Goal: Information Seeking & Learning: Understand process/instructions

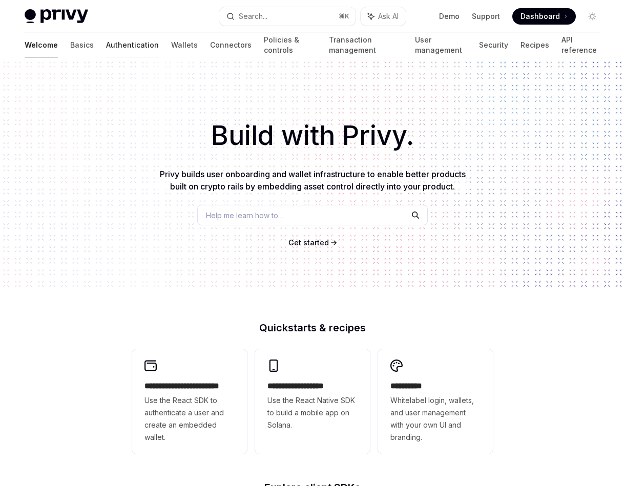
click at [106, 39] on link "Authentication" at bounding box center [132, 45] width 53 height 25
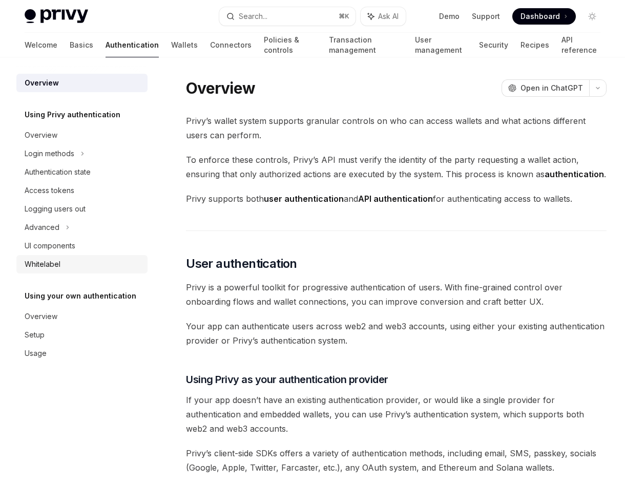
click at [55, 262] on div "Whitelabel" at bounding box center [43, 264] width 36 height 12
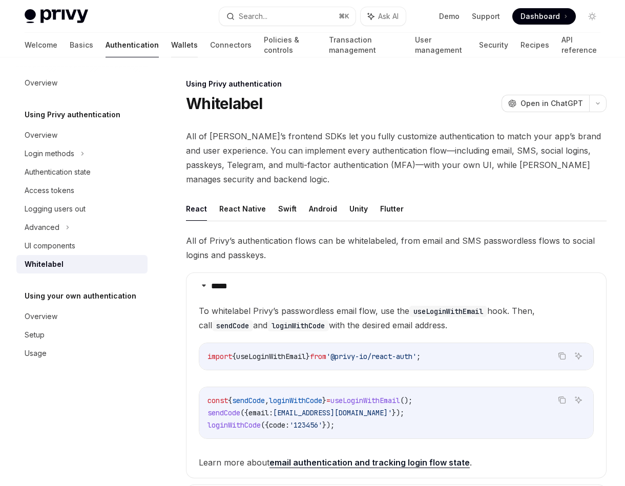
click at [171, 45] on link "Wallets" at bounding box center [184, 45] width 27 height 25
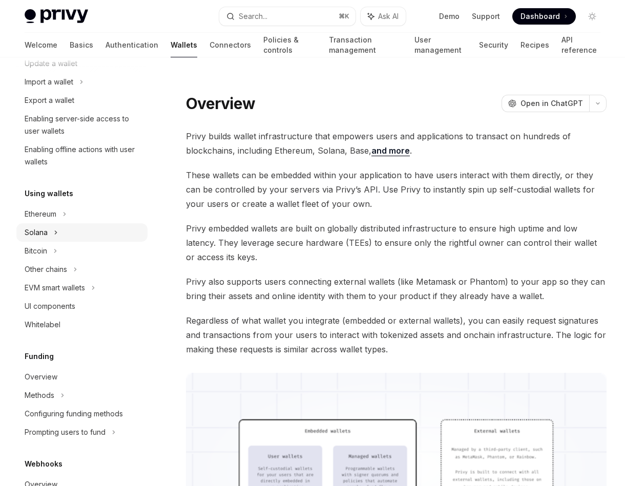
scroll to position [138, 0]
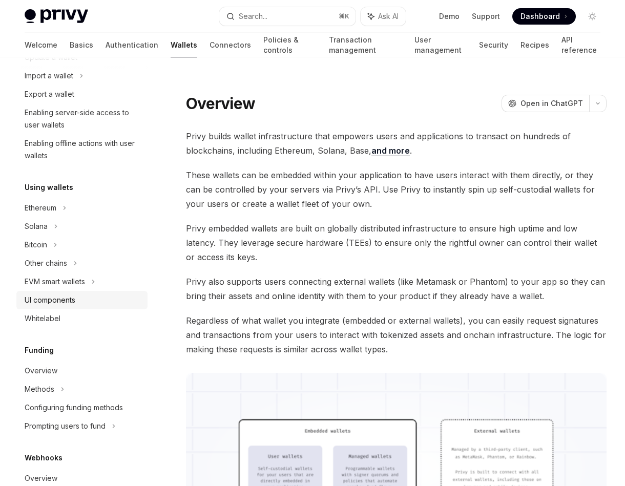
click at [85, 301] on div "UI components" at bounding box center [83, 300] width 117 height 12
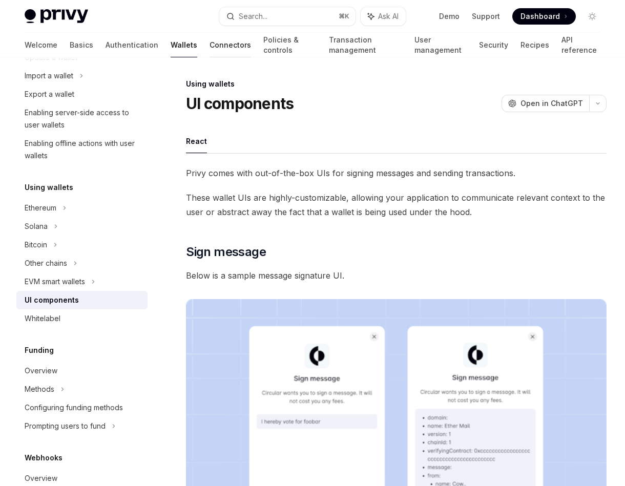
click at [210, 48] on link "Connectors" at bounding box center [231, 45] width 42 height 25
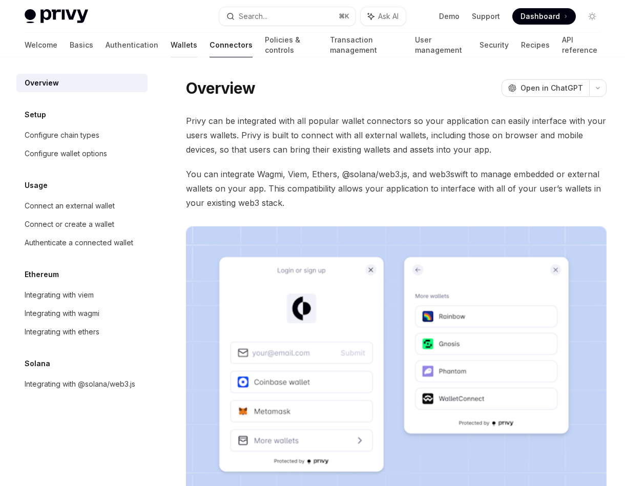
click at [171, 47] on link "Wallets" at bounding box center [184, 45] width 27 height 25
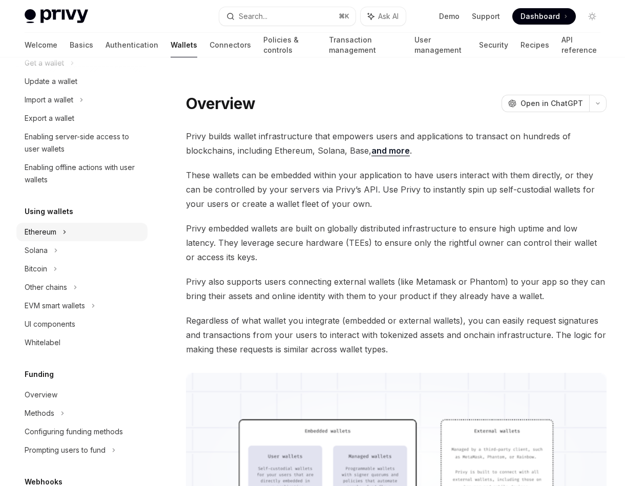
scroll to position [118, 0]
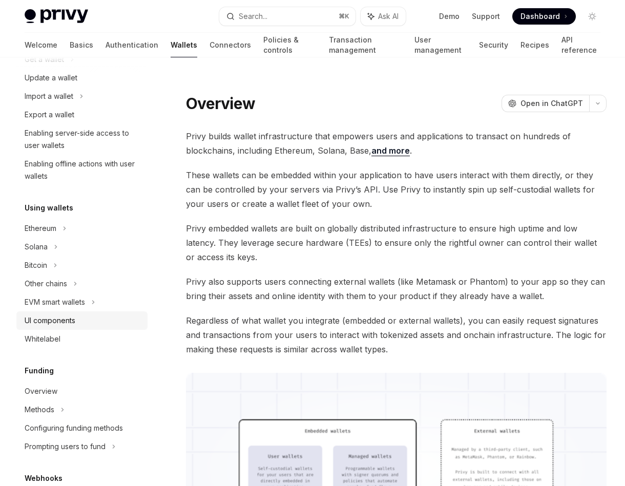
click at [83, 319] on div "UI components" at bounding box center [83, 321] width 117 height 12
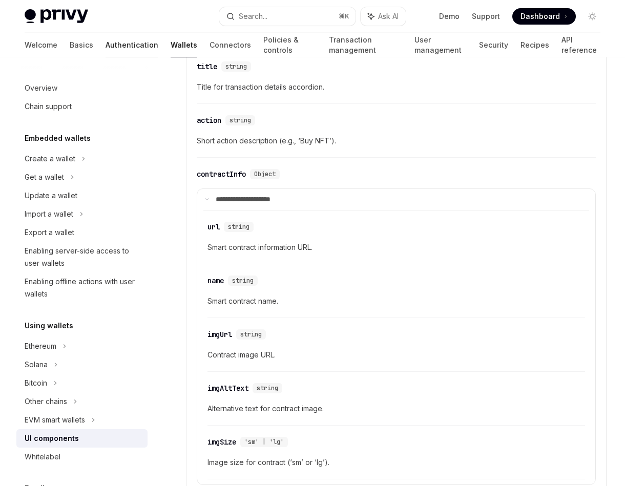
click at [106, 50] on link "Authentication" at bounding box center [132, 45] width 53 height 25
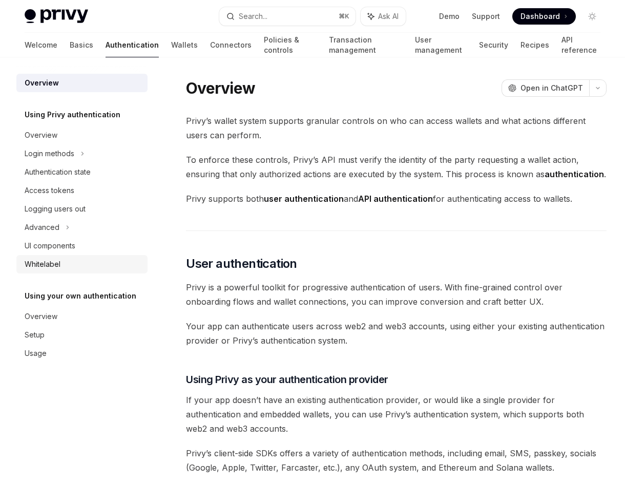
click at [71, 262] on div "Whitelabel" at bounding box center [83, 264] width 117 height 12
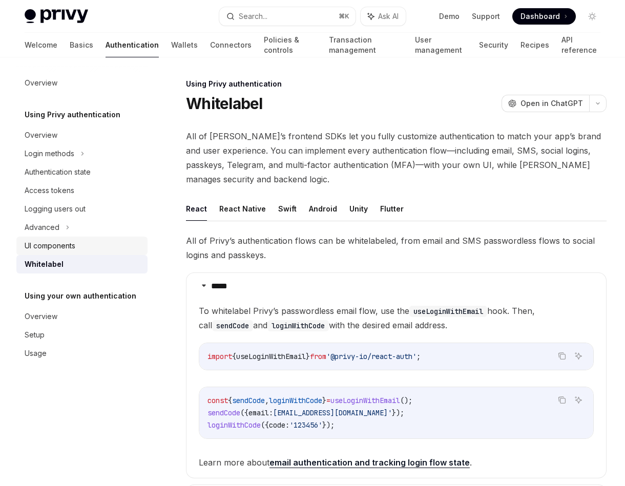
click at [76, 238] on link "UI components" at bounding box center [81, 246] width 131 height 18
type textarea "*"
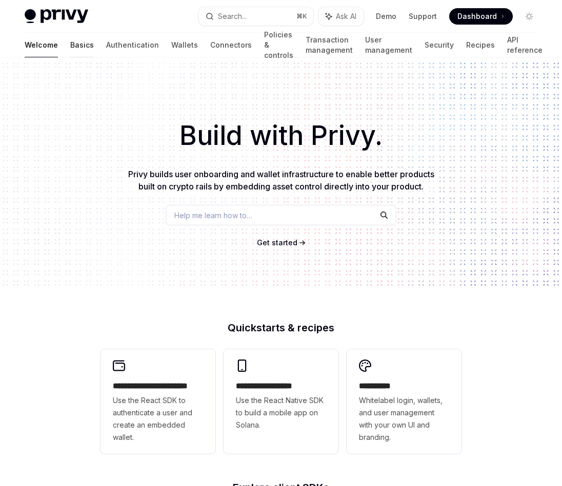
click at [70, 50] on link "Basics" at bounding box center [82, 45] width 24 height 25
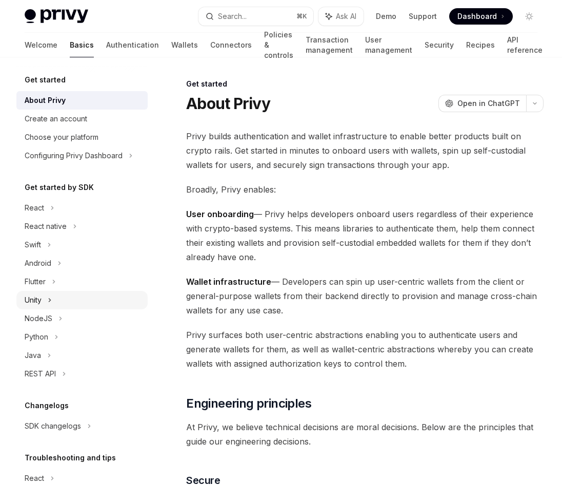
scroll to position [59, 0]
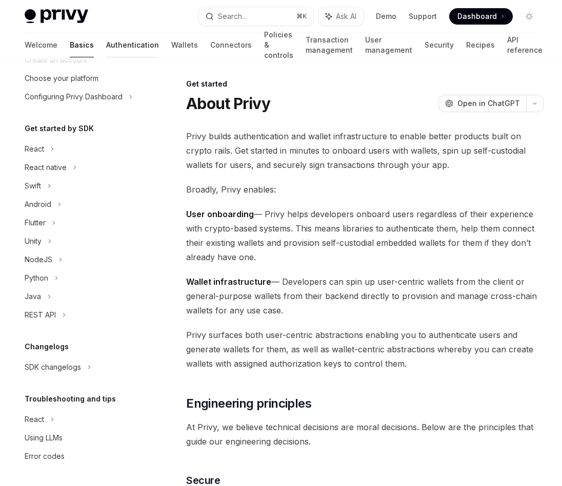
click at [106, 38] on link "Authentication" at bounding box center [132, 45] width 53 height 25
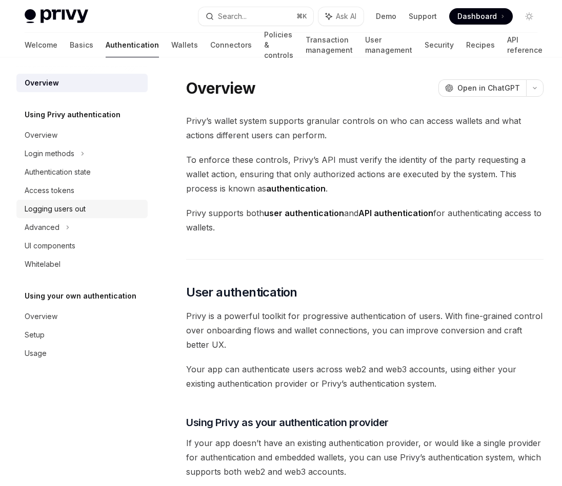
click at [68, 216] on link "Logging users out" at bounding box center [81, 209] width 131 height 18
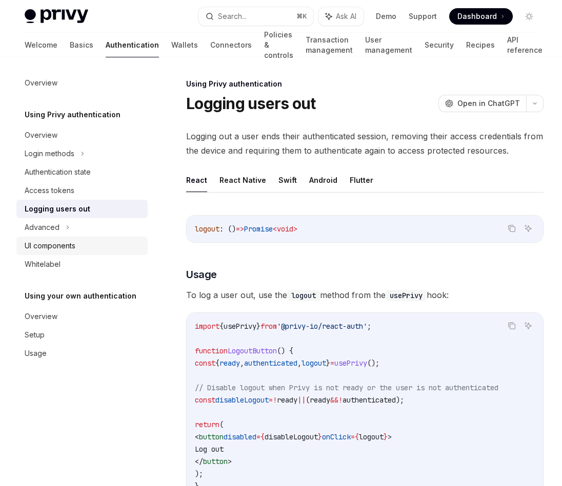
click at [59, 242] on div "UI components" at bounding box center [50, 246] width 51 height 12
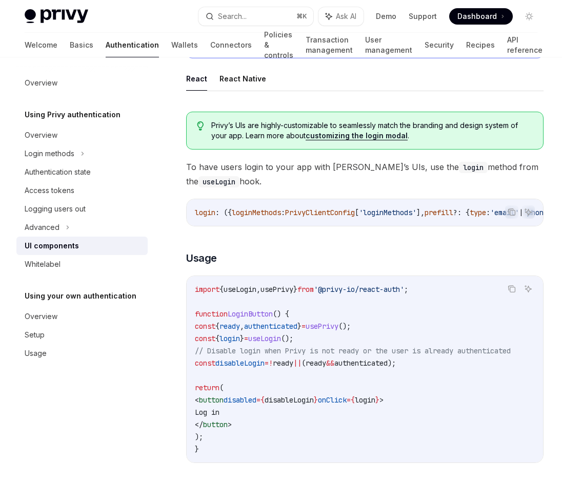
scroll to position [497, 0]
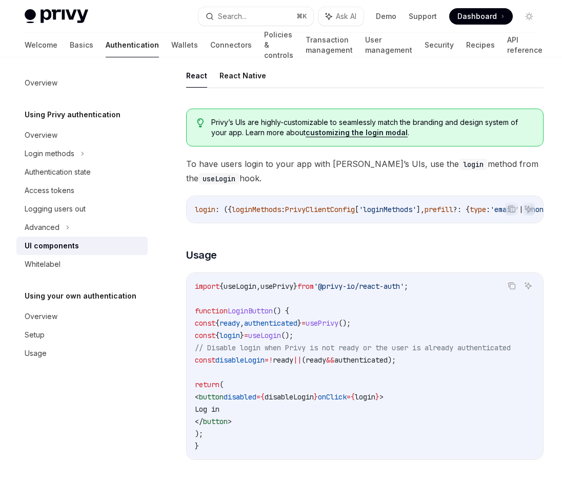
click at [355, 134] on link "customizing the login modal" at bounding box center [357, 132] width 102 height 9
type textarea "*"
